Goal: Book appointment/travel/reservation

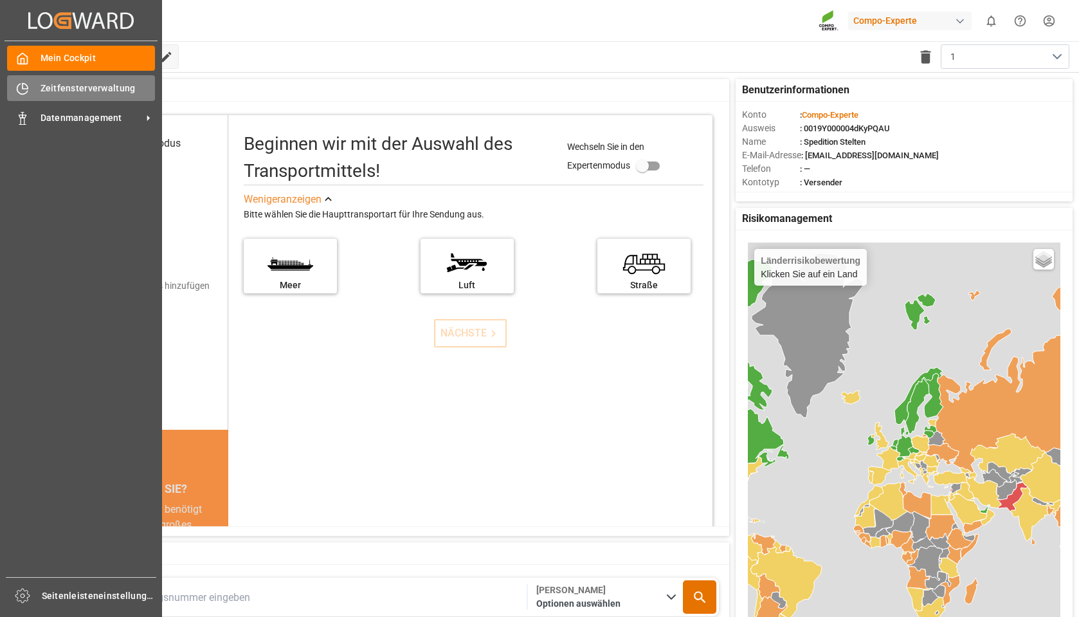
click at [20, 82] on icon at bounding box center [22, 88] width 13 height 13
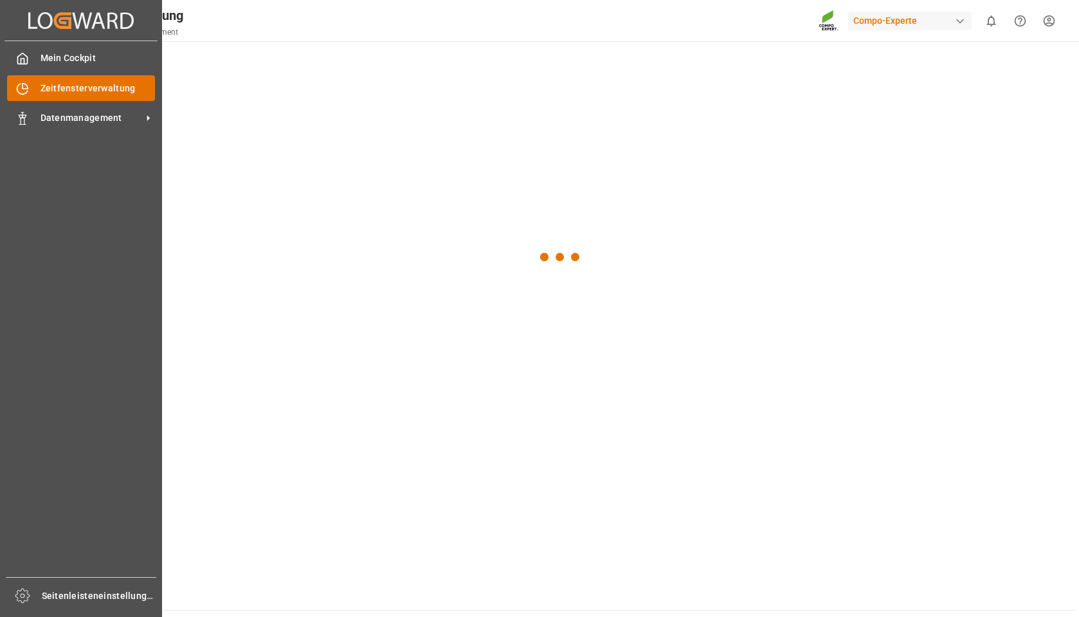
click at [62, 84] on font "Zeitfensterverwaltung" at bounding box center [88, 88] width 95 height 10
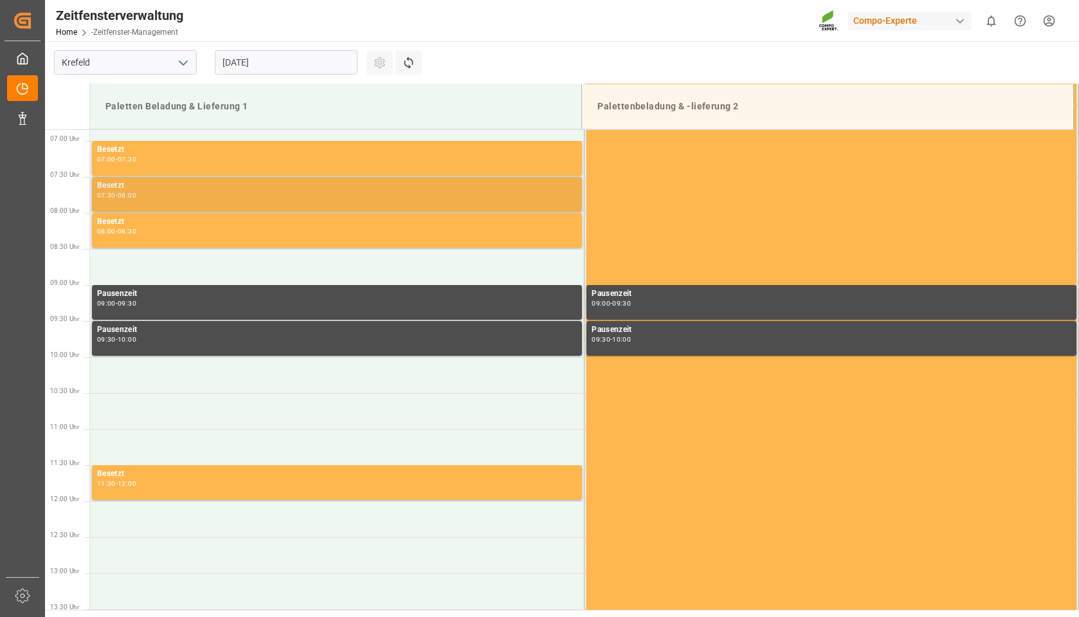
scroll to position [496, 0]
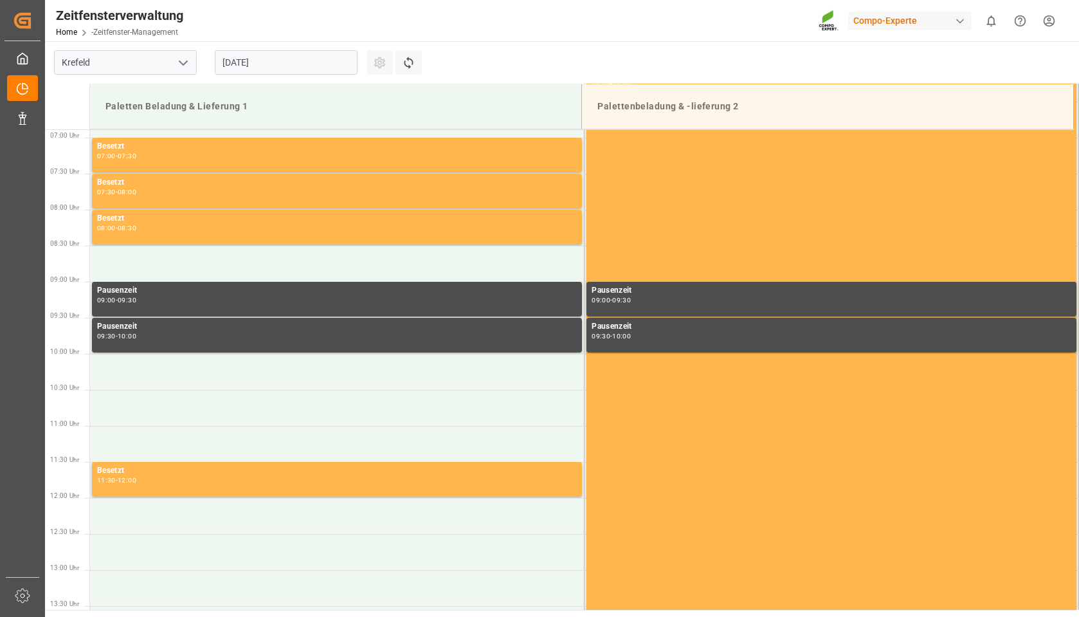
click at [294, 61] on input "[DATE]" at bounding box center [286, 62] width 143 height 24
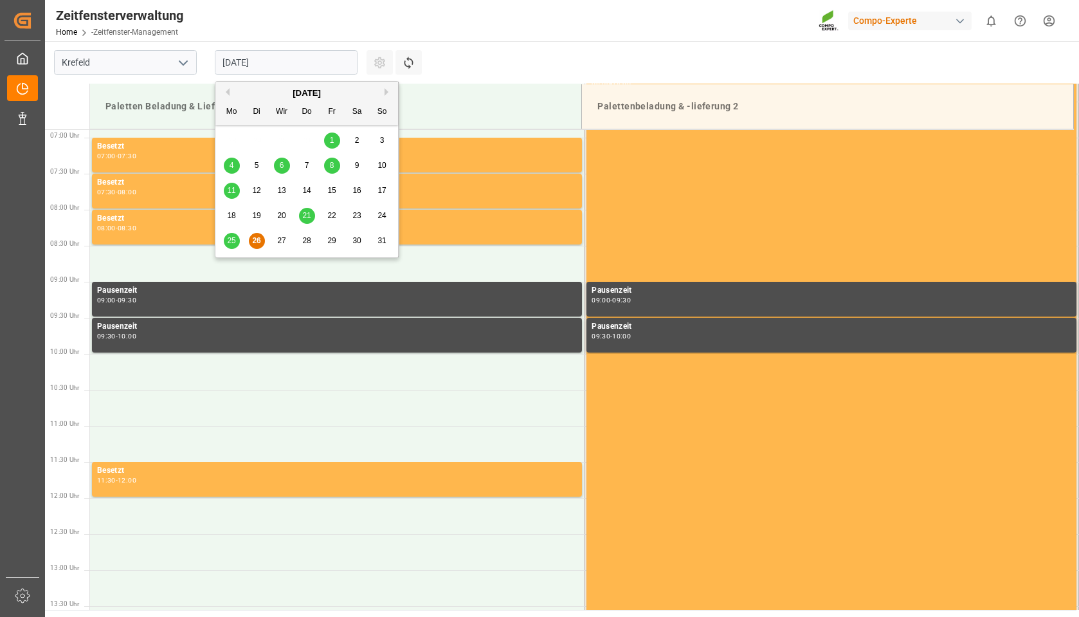
click at [232, 240] on font "25" at bounding box center [231, 240] width 8 height 9
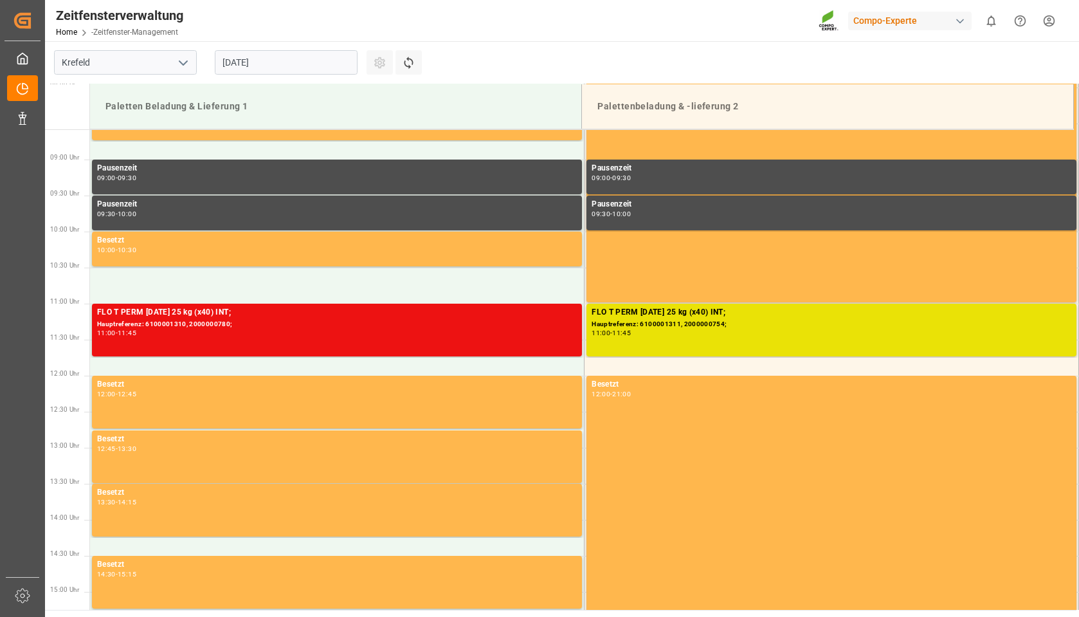
scroll to position [624, 0]
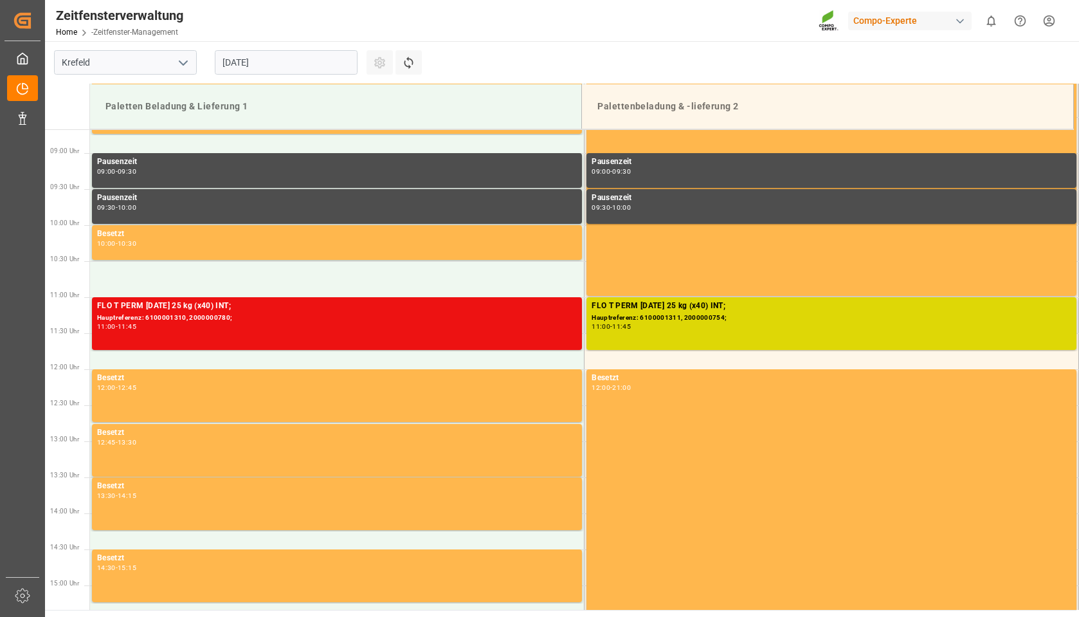
click at [727, 312] on div "FLO T PERM [DATE] 25 kg (x40) INT;" at bounding box center [832, 306] width 480 height 13
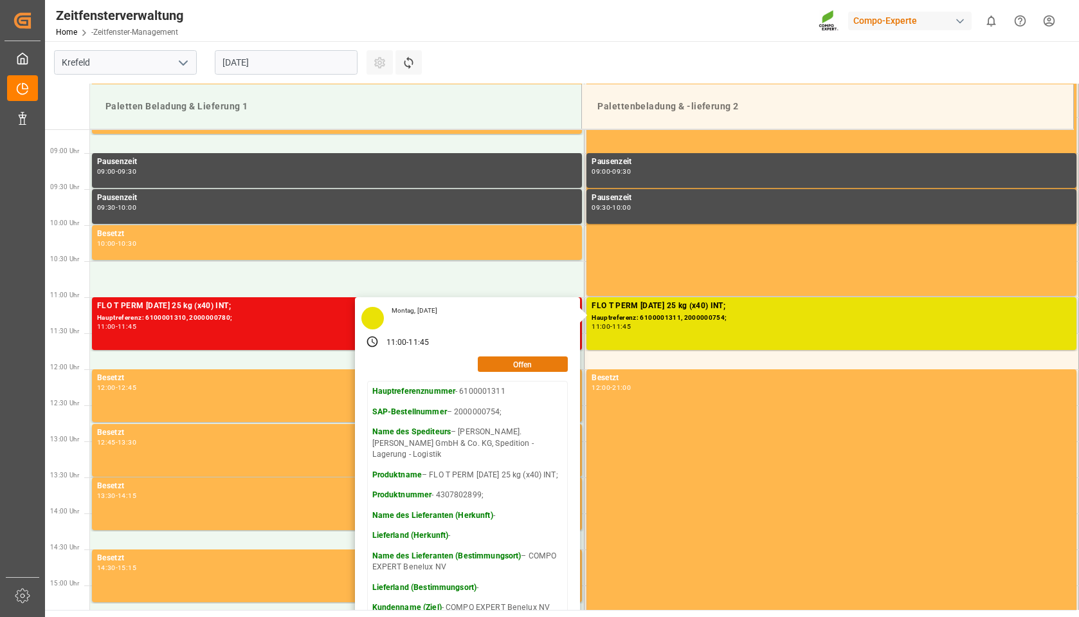
click at [502, 367] on button "Offen" at bounding box center [523, 363] width 90 height 15
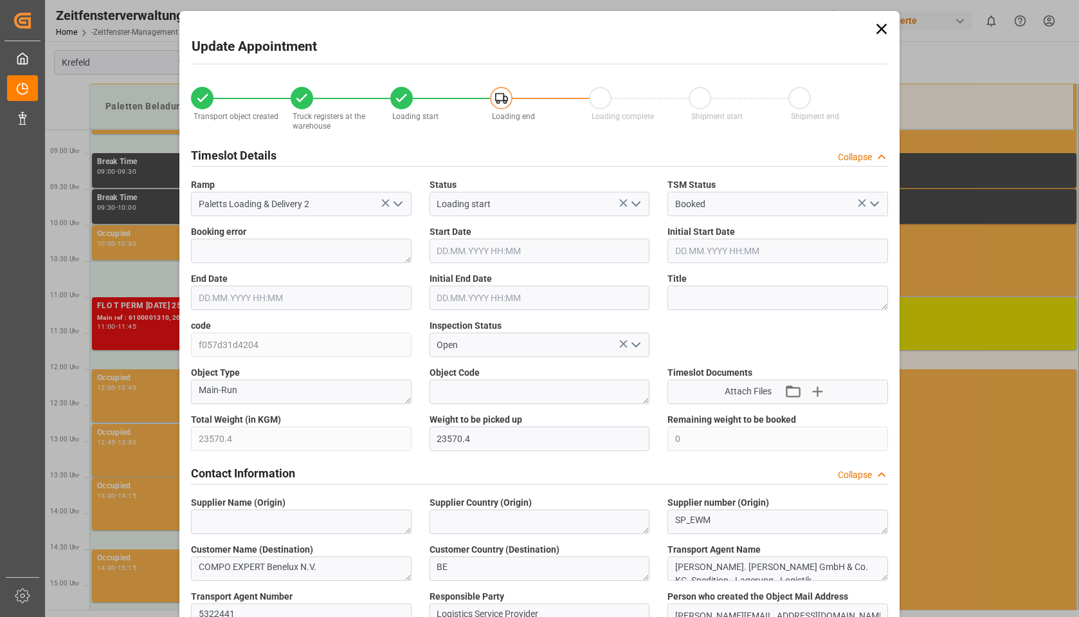
type input "23570.4"
type input "0"
type input "[DATE] 11:00"
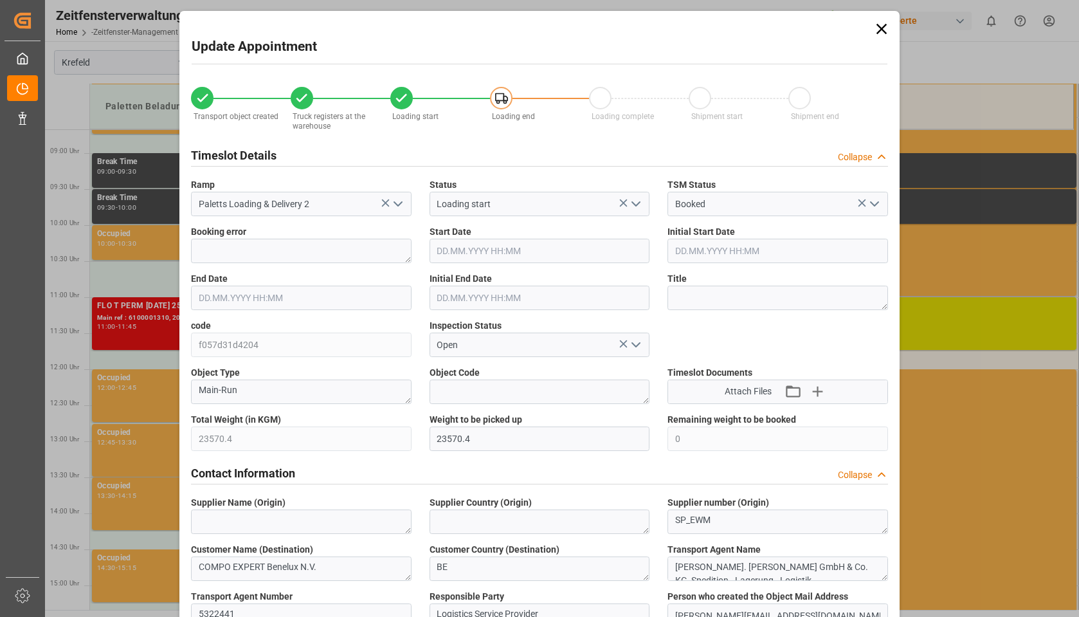
type input "[DATE] 11:00"
type input "[DATE] 11:45"
type input "[DATE] 11:30"
type input "[DATE] 16:54"
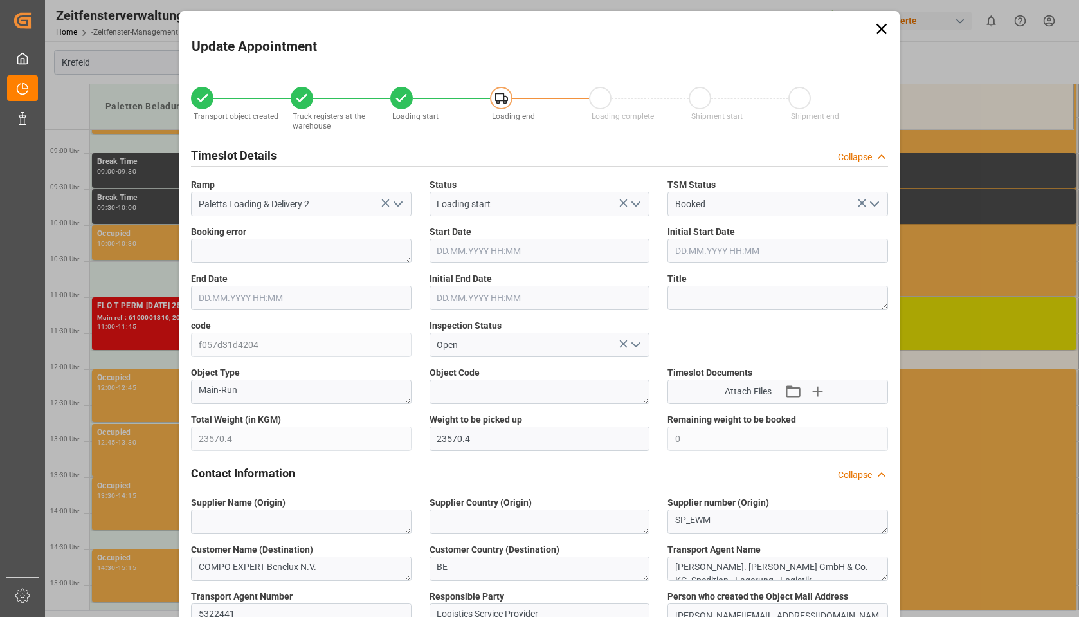
type input "[DATE] 16:54"
type input "[DATE] 05:56"
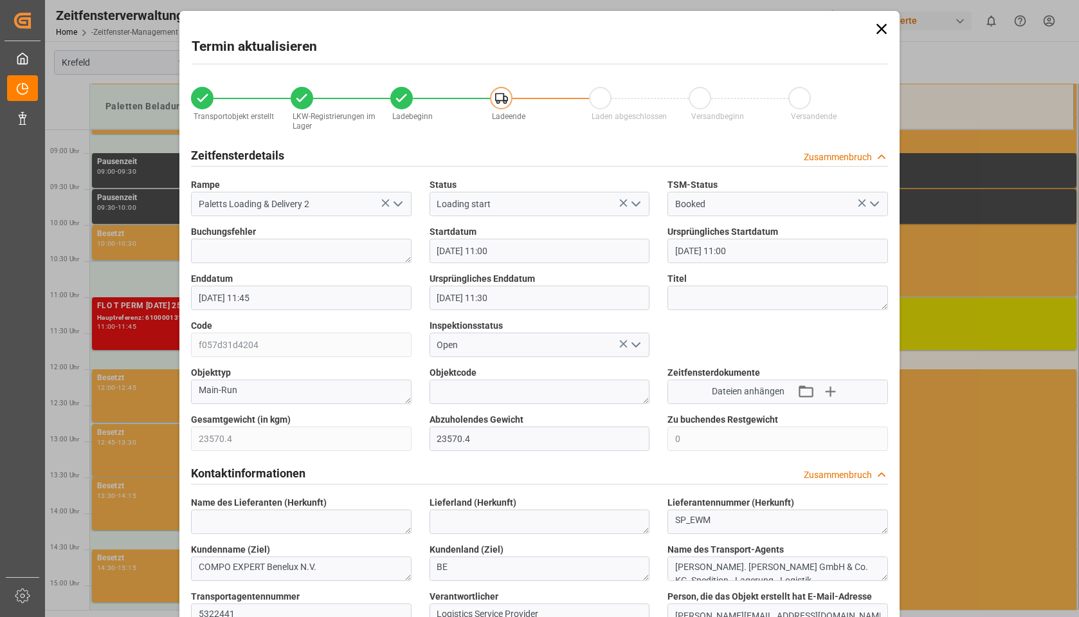
click at [873, 32] on icon at bounding box center [882, 29] width 18 height 18
